Goal: Use online tool/utility: Utilize a website feature to perform a specific function

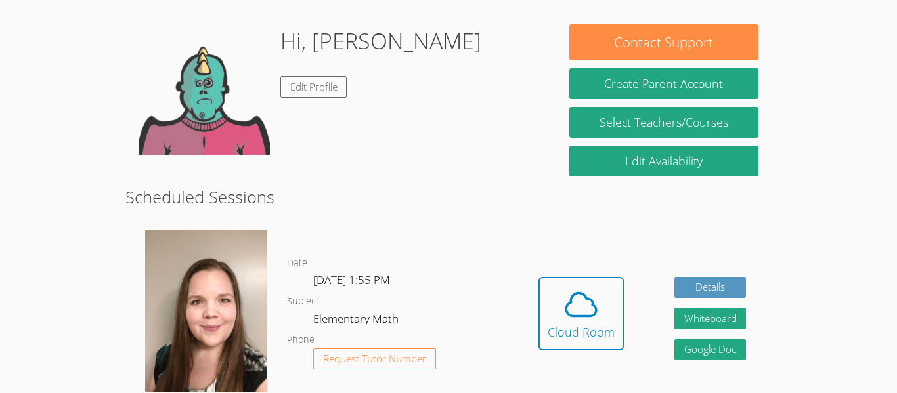
scroll to position [191, 0]
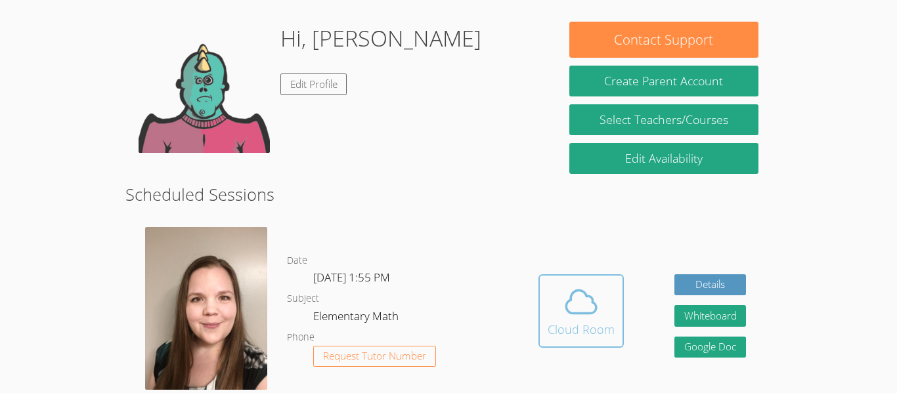
click at [604, 318] on span at bounding box center [580, 302] width 67 height 37
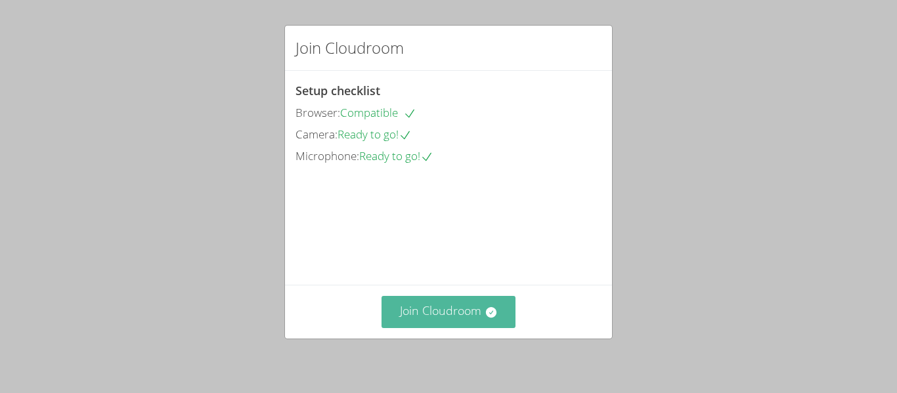
click at [421, 310] on button "Join Cloudroom" at bounding box center [448, 312] width 135 height 32
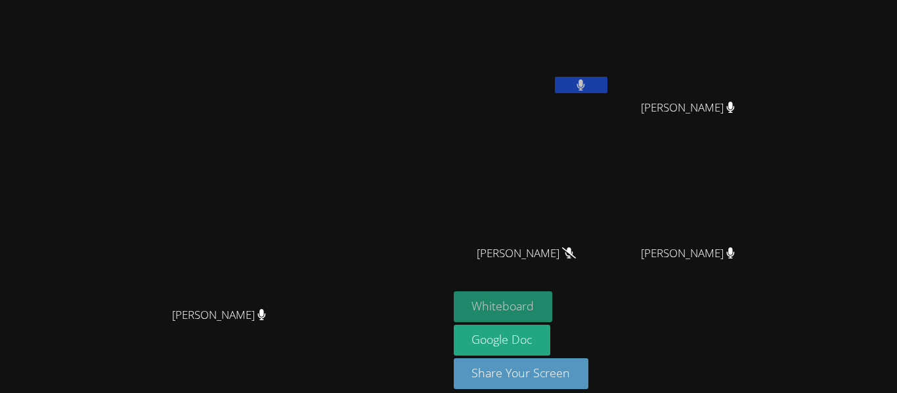
click at [547, 304] on button "Whiteboard" at bounding box center [503, 306] width 99 height 31
